Goal: Entertainment & Leisure: Consume media (video, audio)

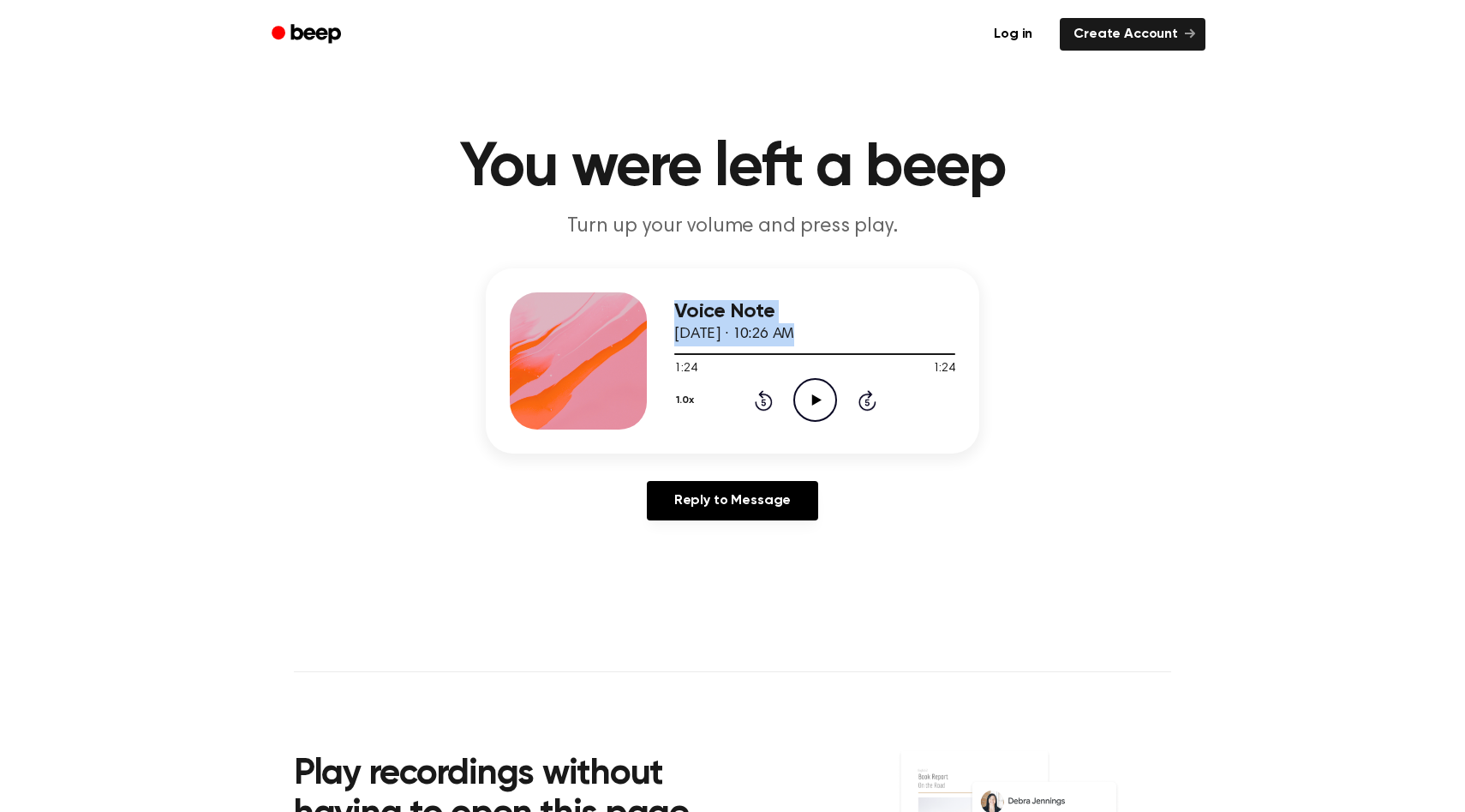
drag, startPoint x: 876, startPoint y: 353, endPoint x: 587, endPoint y: 369, distance: 289.4
click at [587, 369] on div "Voice Note [DATE] · 10:26 AM 1:24 1:24 Your browser does not support the [objec…" at bounding box center [732, 361] width 494 height 185
click at [922, 323] on div "Voice Note [DATE] · 10:26 AM" at bounding box center [815, 323] width 281 height 46
drag, startPoint x: 951, startPoint y: 353, endPoint x: 689, endPoint y: 370, distance: 262.6
click at [689, 370] on div "1:24 1:24 Your browser does not support the [object Object] element." at bounding box center [815, 362] width 281 height 32
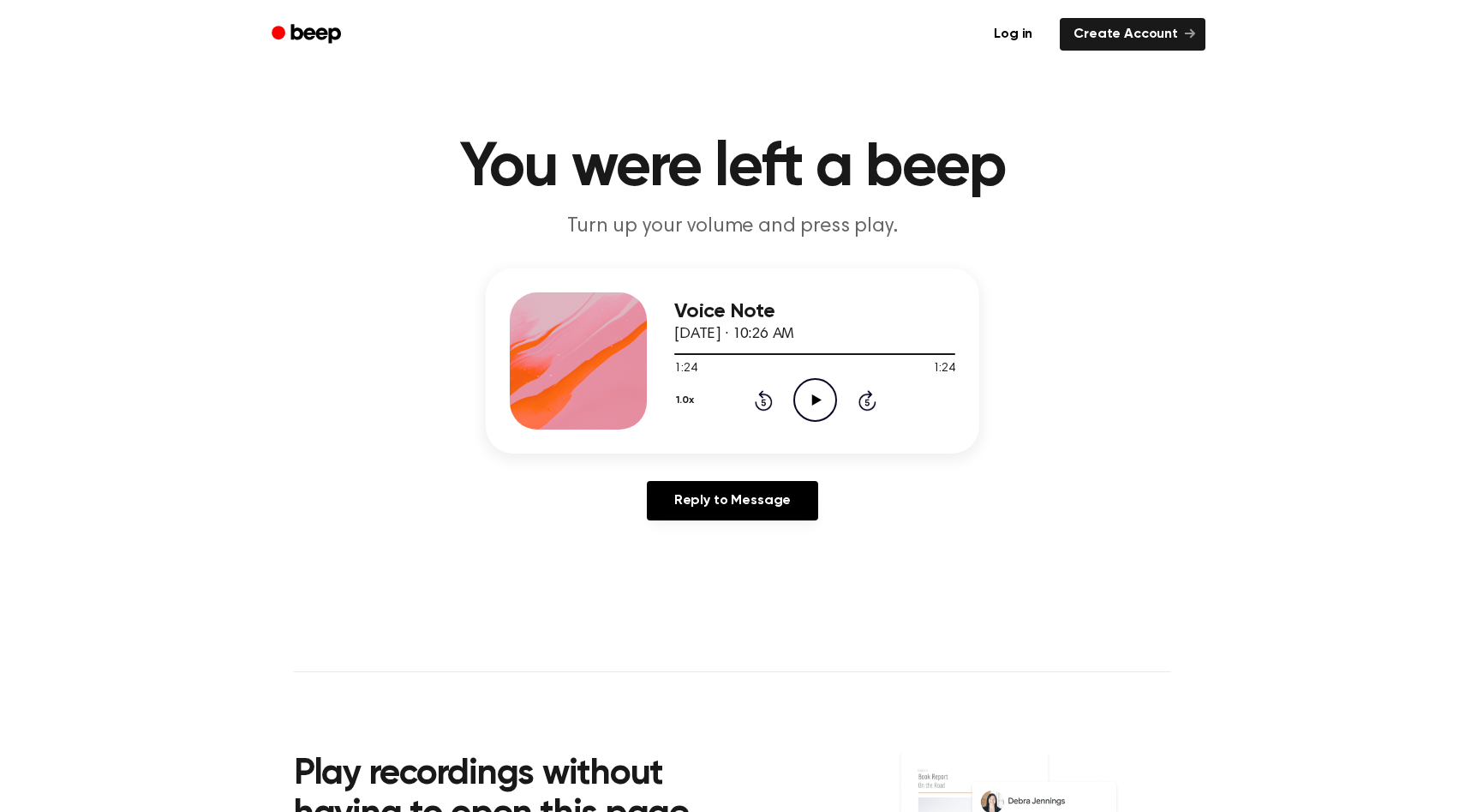
click at [718, 368] on div "1:24 1:24" at bounding box center [815, 369] width 281 height 18
click at [805, 384] on icon "Play Audio" at bounding box center [815, 399] width 44 height 44
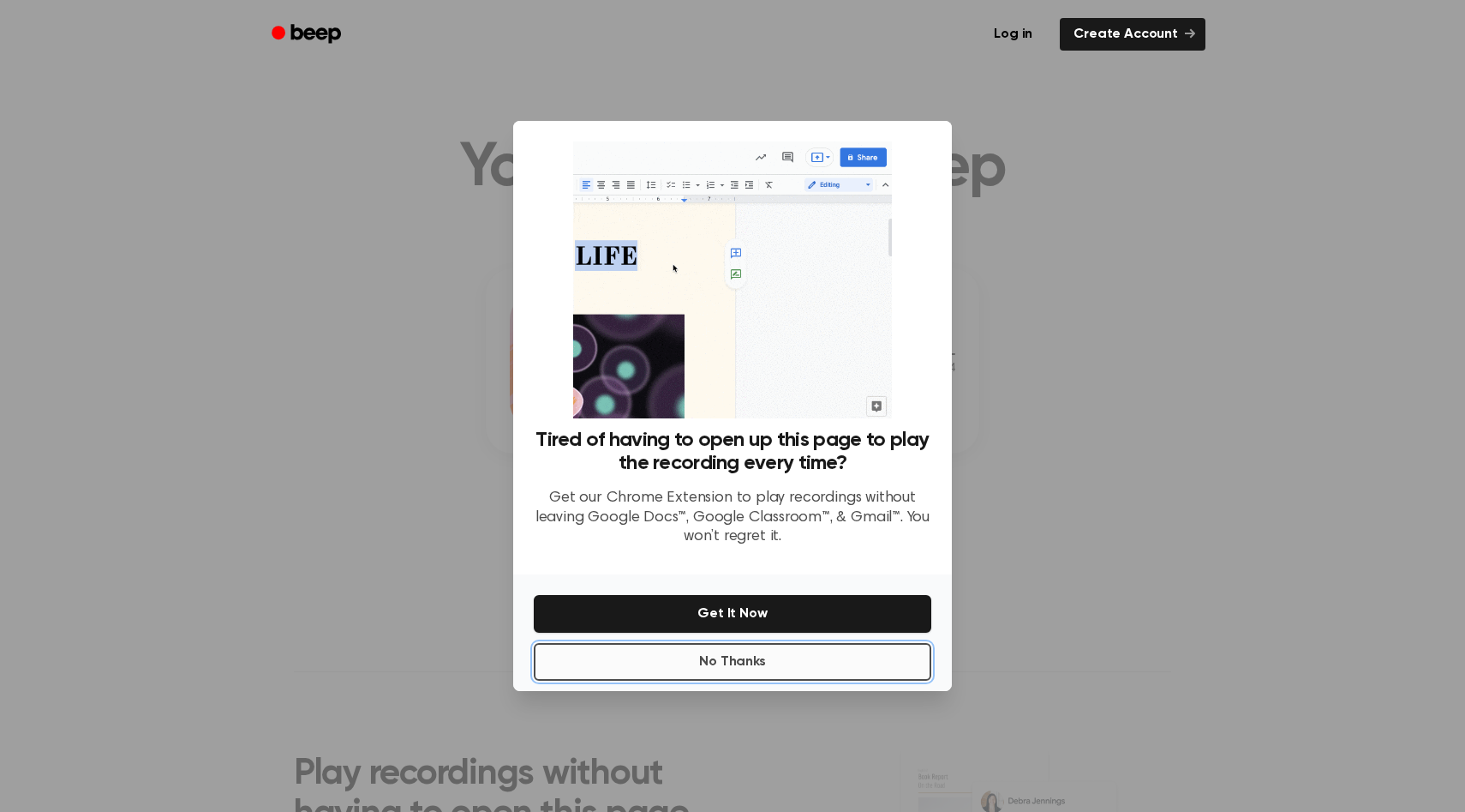
click at [723, 655] on button "No Thanks" at bounding box center [732, 661] width 398 height 37
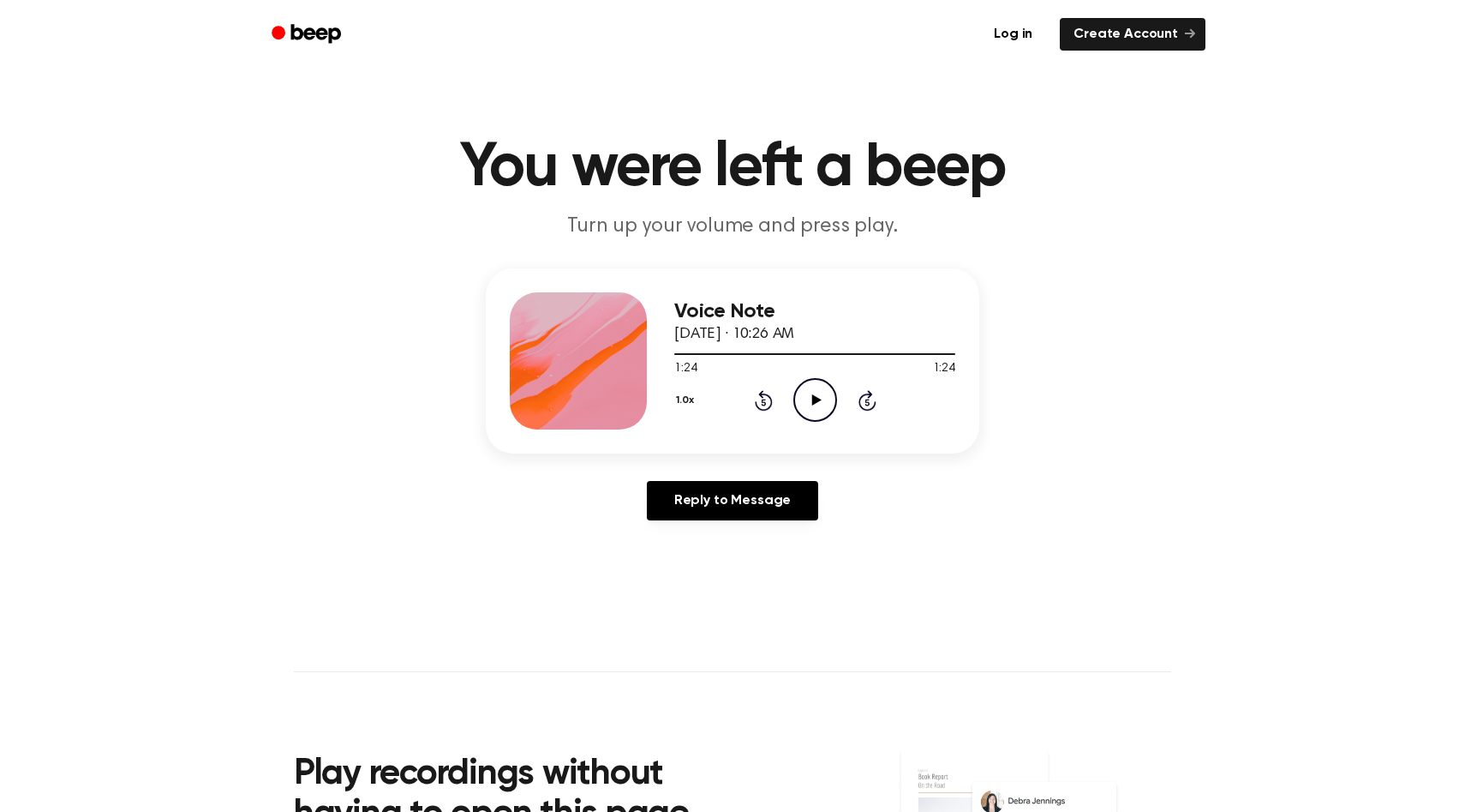
click at [809, 412] on icon "Play Audio" at bounding box center [815, 399] width 44 height 44
click at [826, 400] on icon "Pause Audio" at bounding box center [815, 399] width 44 height 44
click at [826, 400] on icon "Play Audio" at bounding box center [815, 399] width 44 height 44
